Goal: Task Accomplishment & Management: Use online tool/utility

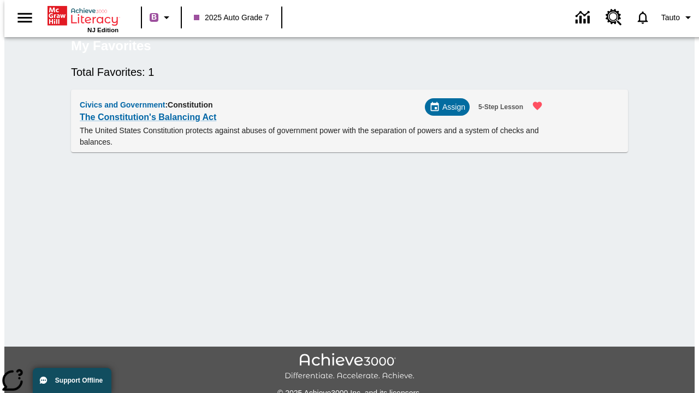
click at [452, 113] on span "Assign" at bounding box center [453, 107] width 23 height 11
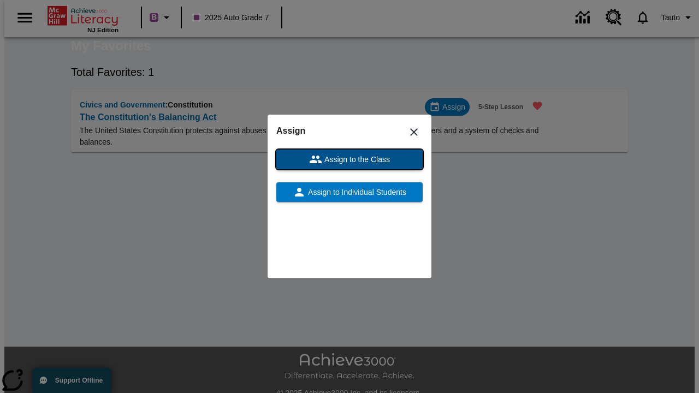
click at [349, 159] on span "Assign to the Class" at bounding box center [356, 159] width 68 height 11
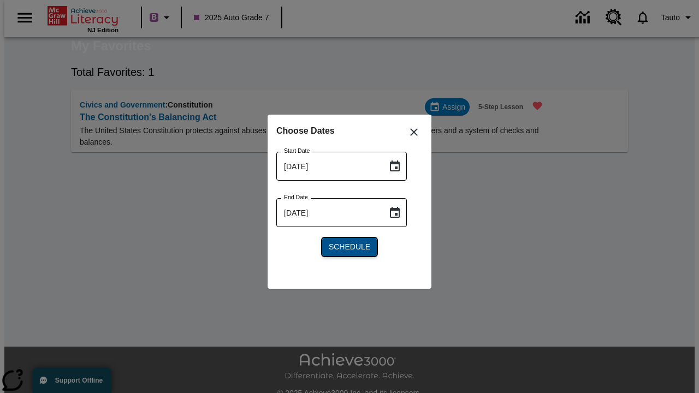
click at [349, 247] on span "Schedule" at bounding box center [349, 246] width 41 height 11
